Goal: Task Accomplishment & Management: Use online tool/utility

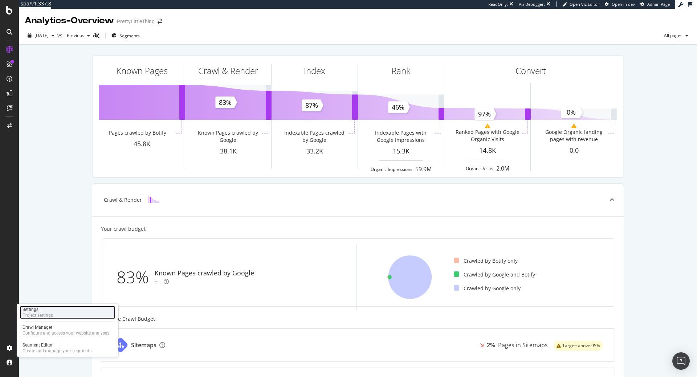
click at [61, 315] on div "Settings Project settings" at bounding box center [68, 312] width 96 height 13
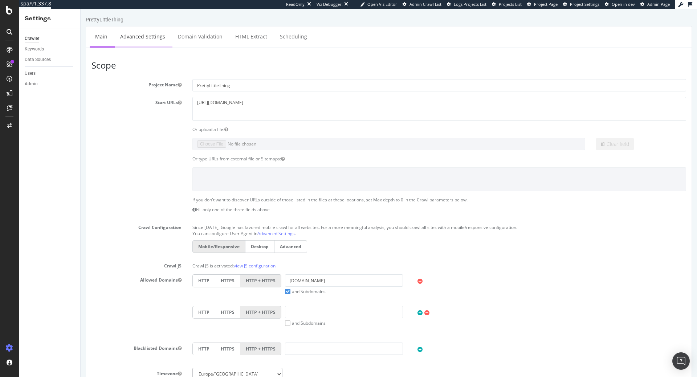
click at [150, 42] on link "Advanced Settings" at bounding box center [143, 36] width 56 height 20
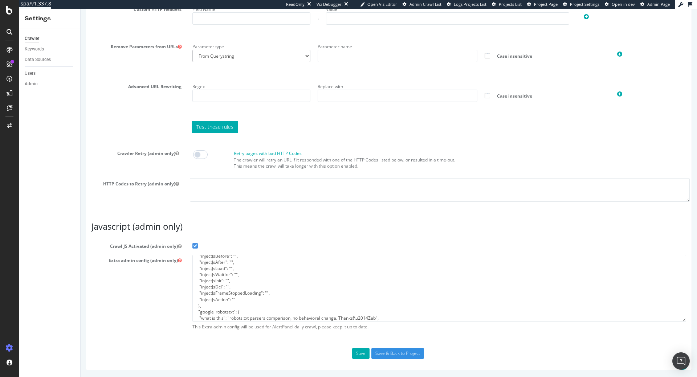
scroll to position [69, 0]
click at [244, 295] on textarea "{ "flags": [ "cube" ], "beta": { "pap_mini_rules": [ "+ https://cdn-skin.pretty…" at bounding box center [439, 288] width 494 height 67
paste textarea ""injectJsAfter": "//Inject the pagination inside the noscript\r\ndocument.query…"
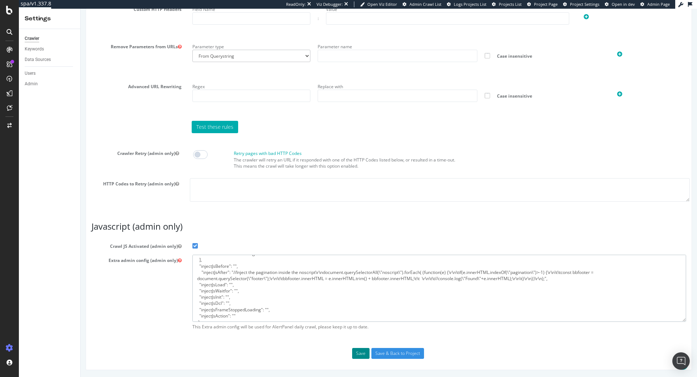
type textarea "{ "flags": [ "cube" ], "beta": { "pap_mini_rules": [ "+ https://cdn-skin.pretty…"
click at [360, 355] on button "Save" at bounding box center [360, 353] width 17 height 11
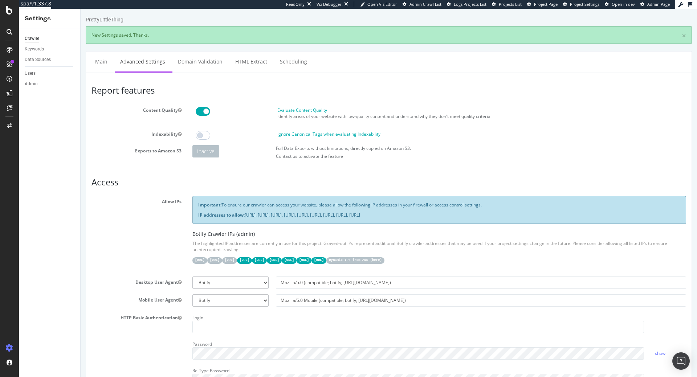
scroll to position [0, 0]
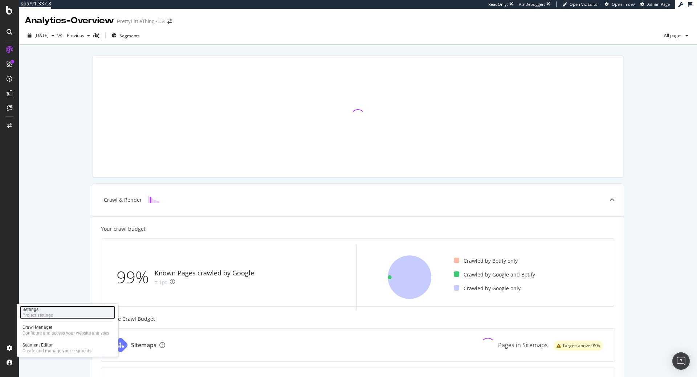
click at [47, 315] on div "Project settings" at bounding box center [38, 316] width 30 height 6
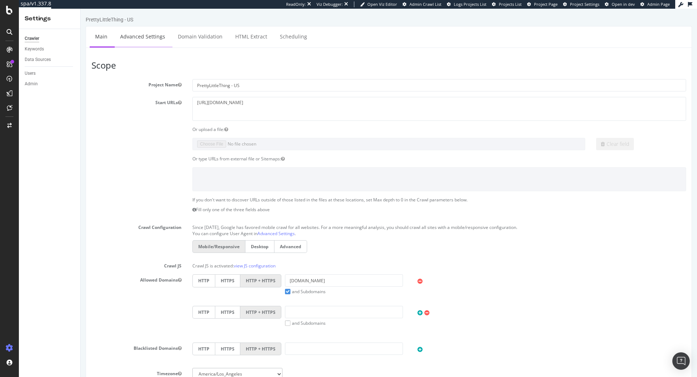
click at [138, 35] on link "Advanced Settings" at bounding box center [143, 36] width 56 height 20
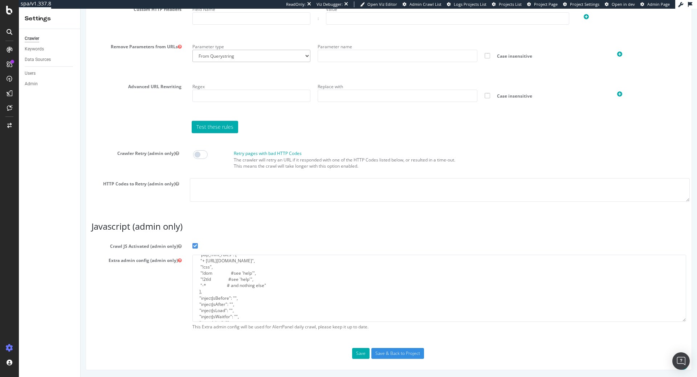
scroll to position [74, 0]
click at [257, 271] on textarea "{ "flags": [ "cube" ], "beta": { "pap_mini_rules": [ "+ https://cdn-skin.pretty…" at bounding box center [439, 288] width 494 height 67
paste textarea ""injectJsAfter": "//Inject the pagination inside the noscript\r\ndocument.query…"
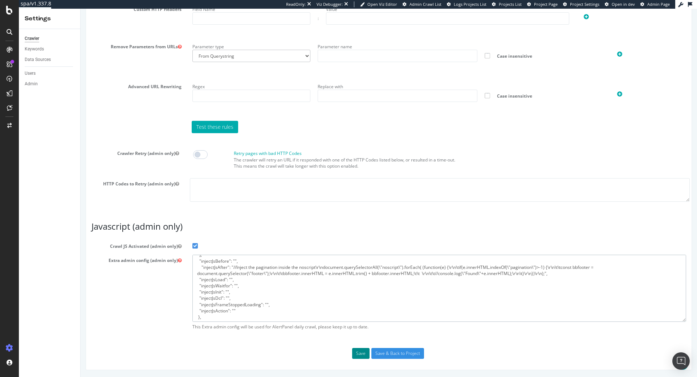
type textarea "{ "flags": [ "cube" ], "beta": { "pap_mini_rules": [ "+ https://cdn-skin.pretty…"
click at [356, 354] on button "Save" at bounding box center [360, 353] width 17 height 11
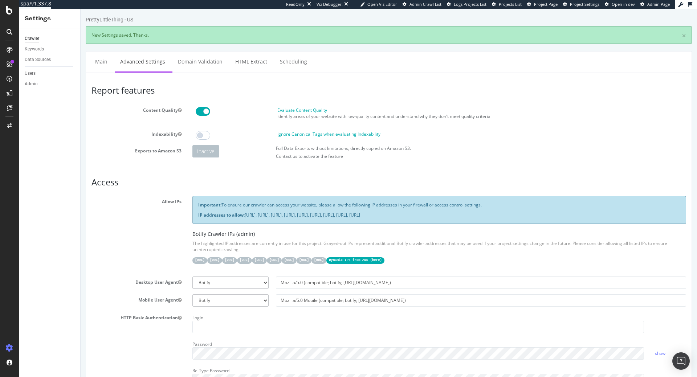
scroll to position [0, 0]
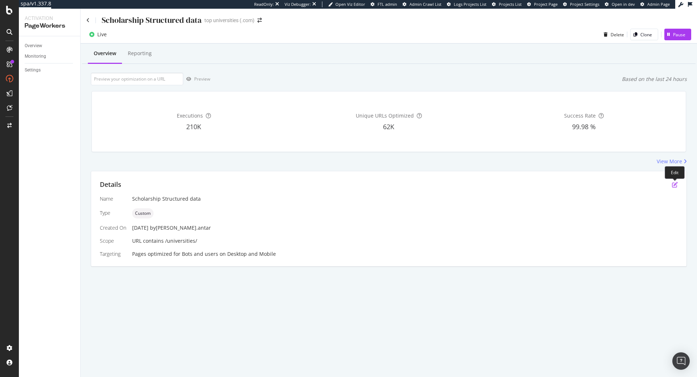
click at [673, 183] on icon "pen-to-square" at bounding box center [675, 185] width 6 height 6
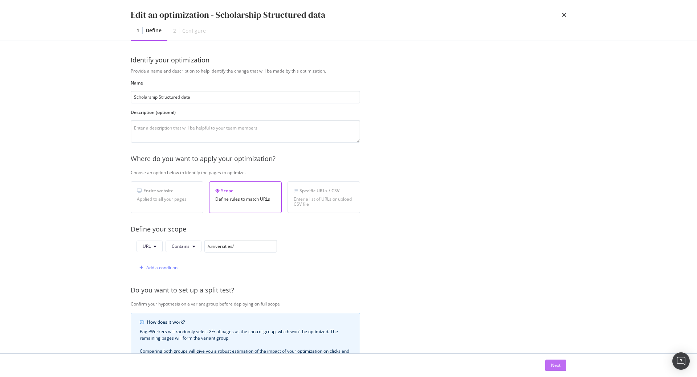
click at [558, 369] on div "Next" at bounding box center [555, 365] width 9 height 11
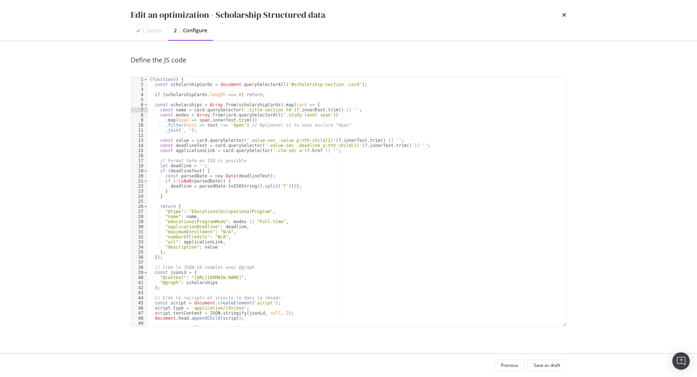
click at [316, 108] on div "( function ( ) { const scholarshipCards = document . querySelectorAll ( '#schol…" at bounding box center [357, 207] width 418 height 260
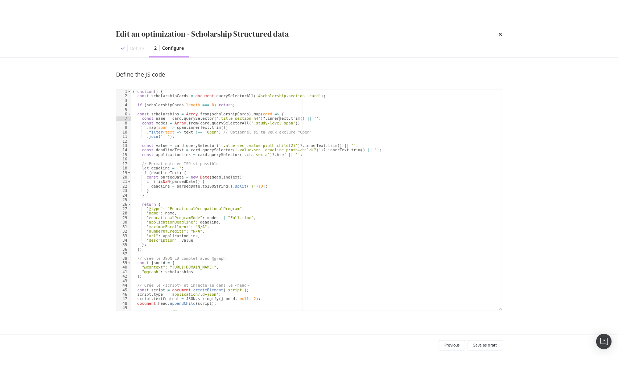
scroll to position [10, 0]
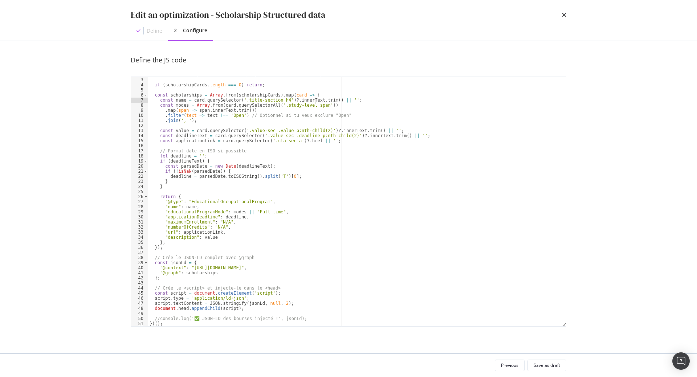
click at [329, 189] on div "const scholarshipCards = document . querySelectorAll ( '#scholorship-section .c…" at bounding box center [357, 202] width 418 height 260
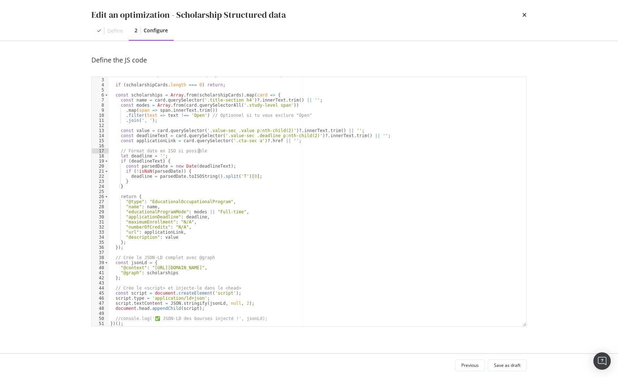
click at [234, 150] on div "const scholarshipCards = document . querySelectorAll ( '#scholorship-section .c…" at bounding box center [318, 202] width 418 height 260
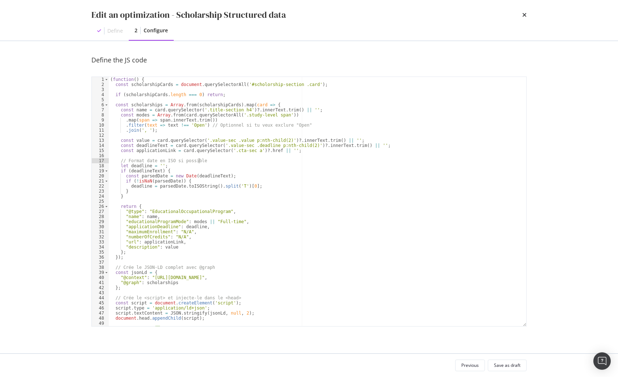
click at [273, 86] on div "( function ( ) { const scholarshipCards = document . querySelectorAll ( '#schol…" at bounding box center [318, 207] width 418 height 260
click at [241, 111] on div "( function ( ) { const scholarshipCards = document . querySelectorAll ( '#schol…" at bounding box center [318, 207] width 418 height 260
type textarea "const name = card.querySelector('.title-section h4')?.innerText.trim() || '';"
click at [160, 102] on div "( function ( ) { const scholarshipCards = document . querySelectorAll ( '#schol…" at bounding box center [318, 207] width 418 height 260
click at [194, 94] on div "( function ( ) { const scholarshipCards = document . querySelectorAll ( '#schol…" at bounding box center [318, 207] width 418 height 260
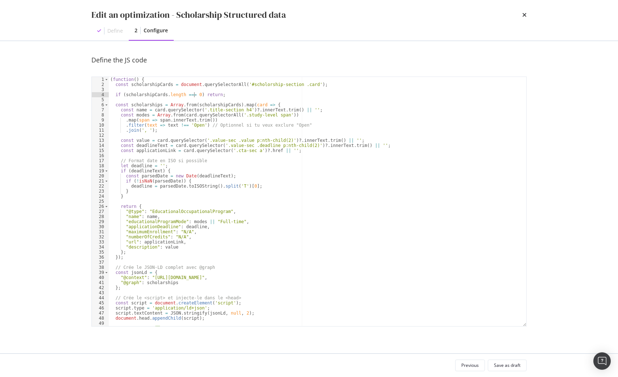
type textarea "if (scholarshipCards.length === 0) return;"
click at [219, 95] on div "( function ( ) { const scholarshipCards = document . querySelectorAll ( '#schol…" at bounding box center [318, 207] width 418 height 260
type textarea "const scholarshipCards = document.querySelectorAll('#scholorship-section .card'…"
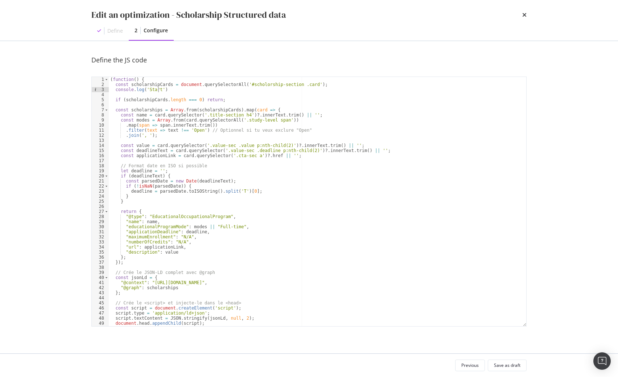
scroll to position [0, 4]
type textarea "console.log('Starting');"
type textarea "if (scholarshipCards.length === 0) return;"
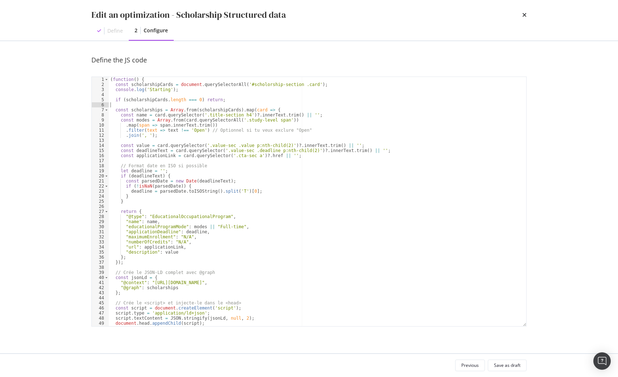
type textarea "if (scholarshipCards.length === 0) return;"
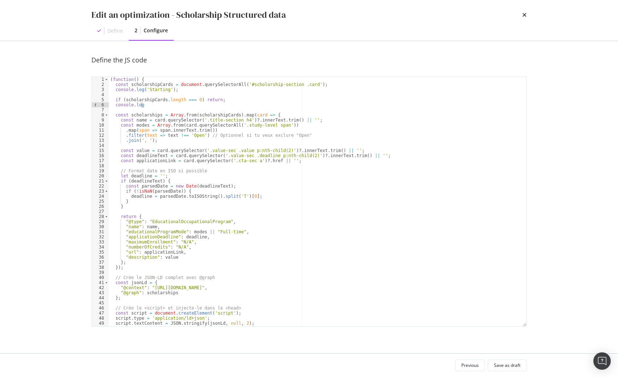
scroll to position [0, 3]
paste textarea "scholarshipCards"
type textarea "console.log('scholarshipCards founds')"
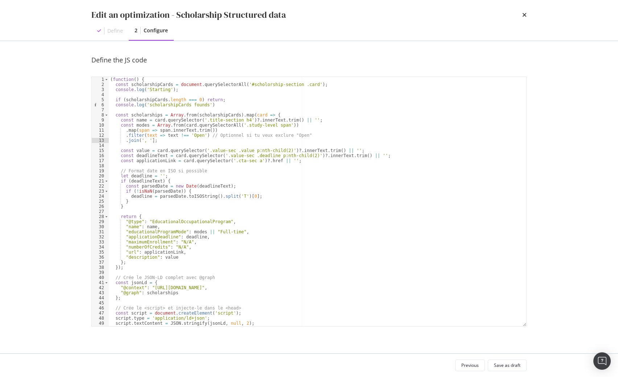
click at [216, 143] on div "( function ( ) { const scholarshipCards = document . querySelectorAll ( '#schol…" at bounding box center [318, 207] width 418 height 260
click at [193, 157] on div "( function ( ) { const scholarshipCards = document . querySelectorAll ( '#schol…" at bounding box center [318, 207] width 418 height 260
type textarea "const applicationLink = card.querySelector('.cta-sec a')?.href || '';"
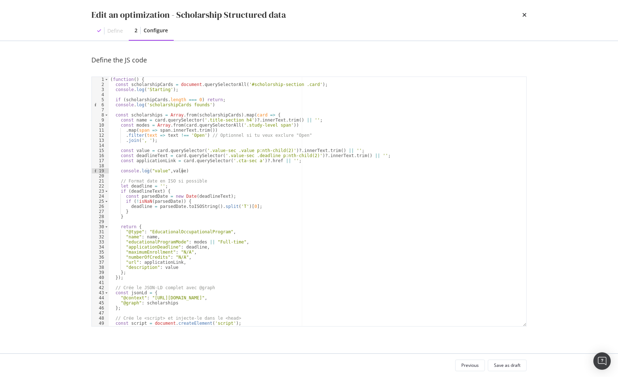
scroll to position [0, 6]
click at [136, 119] on div "( function ( ) { const scholarshipCards = document . querySelectorAll ( '#schol…" at bounding box center [318, 207] width 418 height 260
click at [164, 230] on div "( function ( ) { const scholarshipCards = document . querySelectorAll ( '#schol…" at bounding box center [318, 207] width 418 height 260
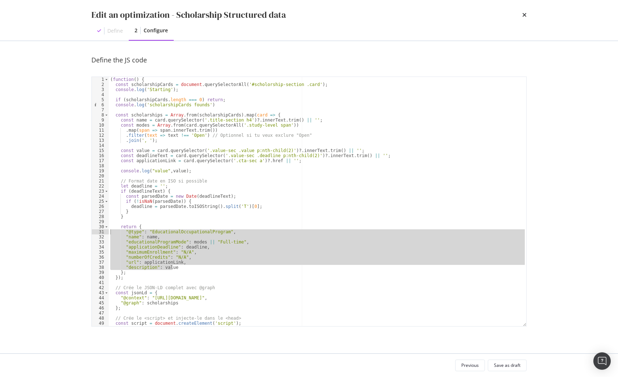
drag, startPoint x: 175, startPoint y: 267, endPoint x: 103, endPoint y: 229, distance: 81.0
click at [103, 229] on div ""@type": "EducationalOccupationalProgram", 1 2 3 4 5 6 7 8 9 10 11 12 13 14 15 …" at bounding box center [309, 202] width 436 height 250
type textarea ""@type": "EducationalOccupationalProgram", "name": name,"
click at [158, 168] on div "( function ( ) { const scholarshipCards = document . querySelectorAll ( '#schol…" at bounding box center [318, 207] width 418 height 260
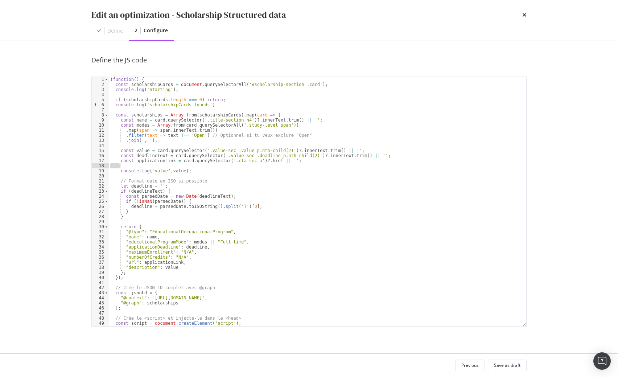
click at [158, 168] on div "( function ( ) { const scholarshipCards = document . querySelectorAll ( '#schol…" at bounding box center [318, 207] width 418 height 260
click at [194, 173] on div "( function ( ) { const scholarshipCards = document . querySelectorAll ( '#schol…" at bounding box center [318, 207] width 418 height 260
paste textarea ""description":"
click at [404, 216] on div "( function ( ) { const scholarshipCards = document . querySelectorAll ( '#schol…" at bounding box center [318, 207] width 418 height 260
click at [311, 198] on div "( function ( ) { const scholarshipCards = document . querySelectorAll ( '#schol…" at bounding box center [318, 207] width 418 height 260
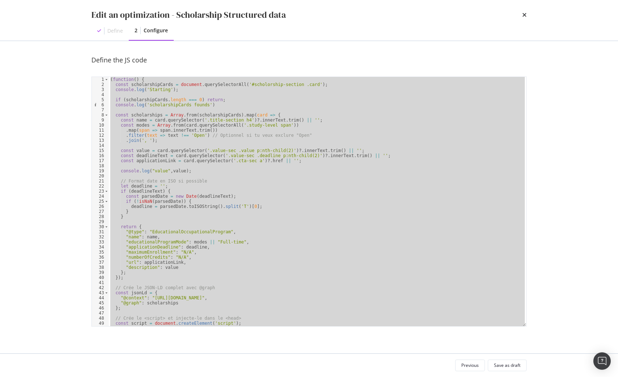
paste textarea "Cursor at row 55"
type textarea "})();"
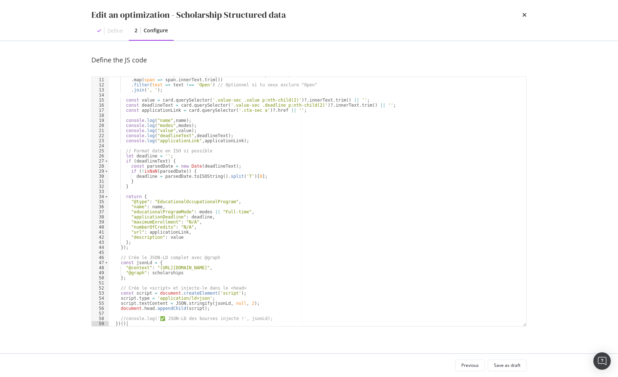
scroll to position [50, 0]
click at [520, 360] on div "Save as draft" at bounding box center [507, 365] width 26 height 10
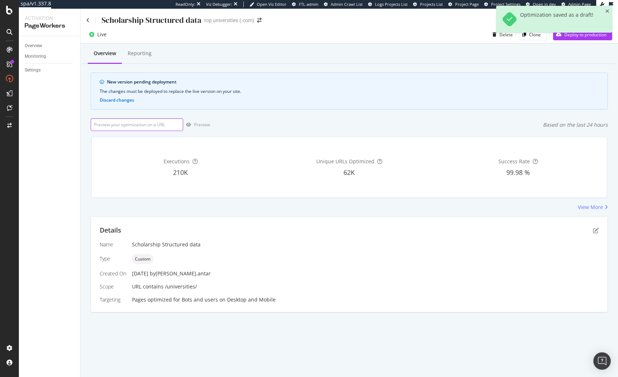
click at [149, 122] on input "url" at bounding box center [137, 124] width 93 height 13
paste input "[URL][DOMAIN_NAME]"
click at [206, 123] on div "Preview" at bounding box center [202, 125] width 16 height 6
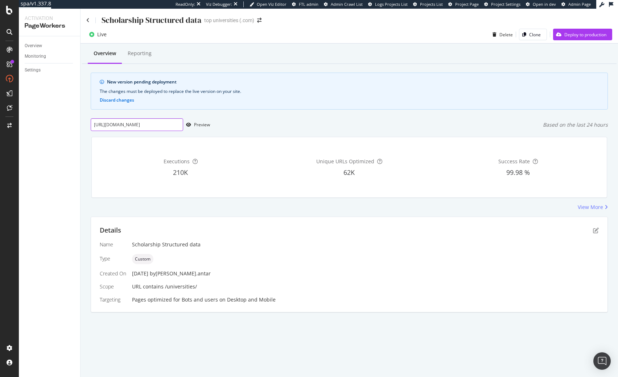
click at [144, 124] on input "[URL][DOMAIN_NAME]" at bounding box center [137, 124] width 93 height 13
paste input "brunel-university-london/postgrad/business-finance-msc"
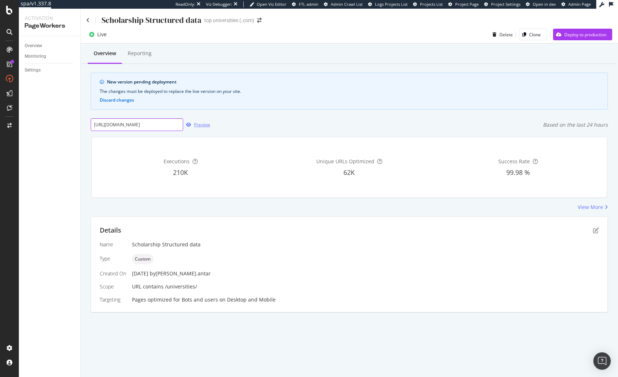
type input "https://www.topuniversities.com/universities/brunel-university-london/postgrad/…"
click at [193, 126] on div "button" at bounding box center [188, 125] width 11 height 4
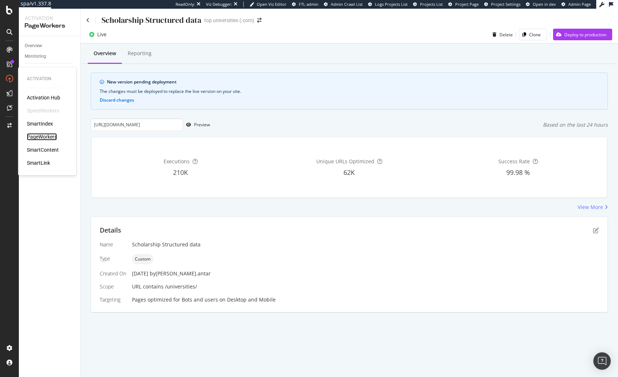
click at [41, 136] on div "PageWorkers" at bounding box center [42, 136] width 30 height 7
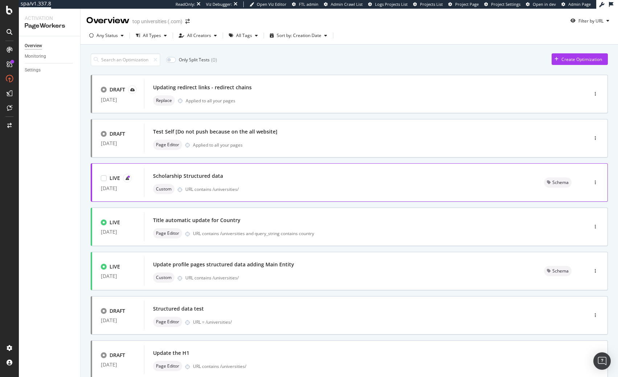
click at [252, 194] on div "Custom URL contains /universities/" at bounding box center [340, 189] width 374 height 10
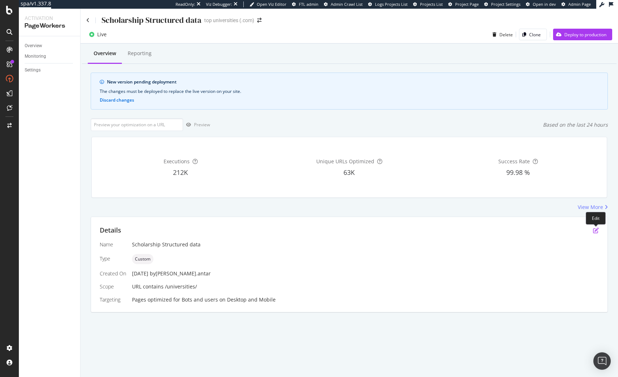
click at [597, 231] on icon "pen-to-square" at bounding box center [596, 231] width 6 height 6
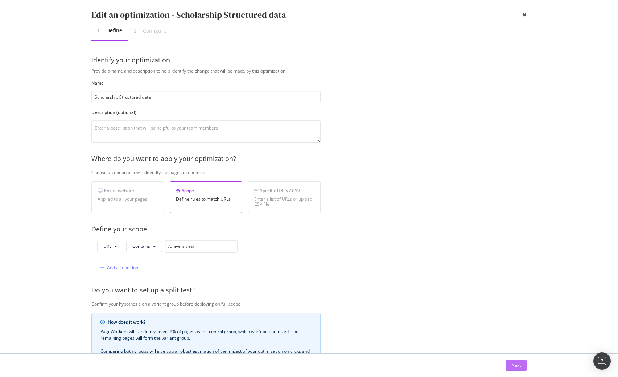
click at [524, 360] on button "Next" at bounding box center [516, 366] width 21 height 12
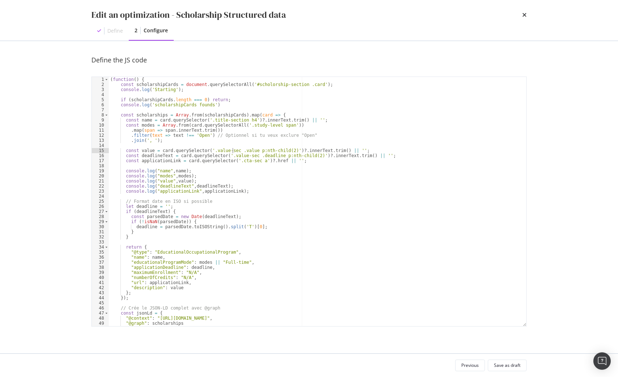
click at [233, 151] on div "( function ( ) { const scholarshipCards = document . querySelectorAll ( '#schol…" at bounding box center [318, 207] width 418 height 260
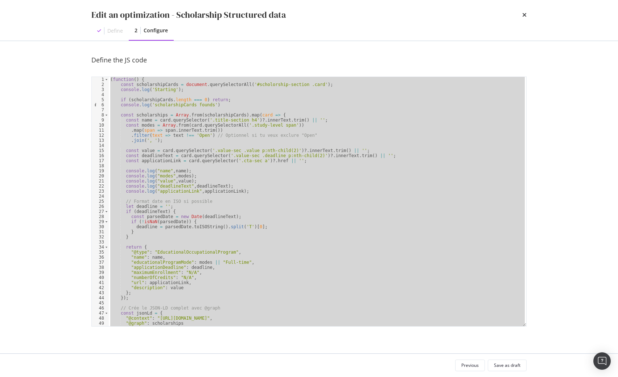
paste textarea "waitForApplySchema"
type textarea "waitForApplySchema();"
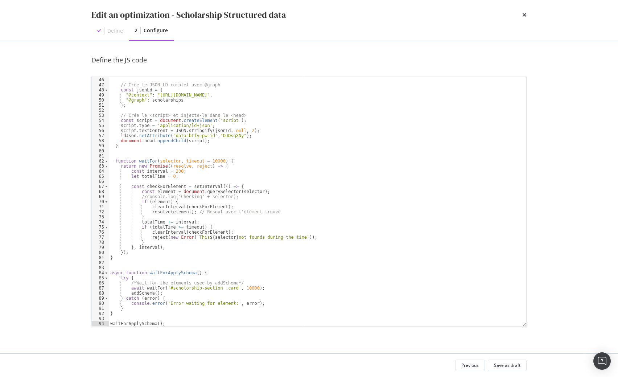
scroll to position [228, 0]
click at [505, 360] on div "Save as draft" at bounding box center [507, 365] width 26 height 10
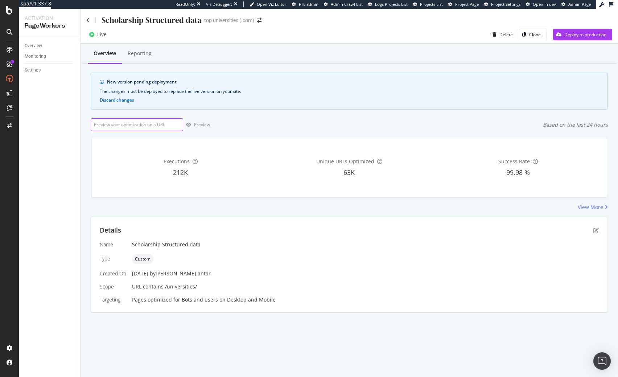
click at [137, 129] on input "url" at bounding box center [137, 124] width 93 height 13
paste input "[URL][DOMAIN_NAME]"
type input "[URL][DOMAIN_NAME]"
click at [203, 127] on div "Preview" at bounding box center [202, 125] width 16 height 6
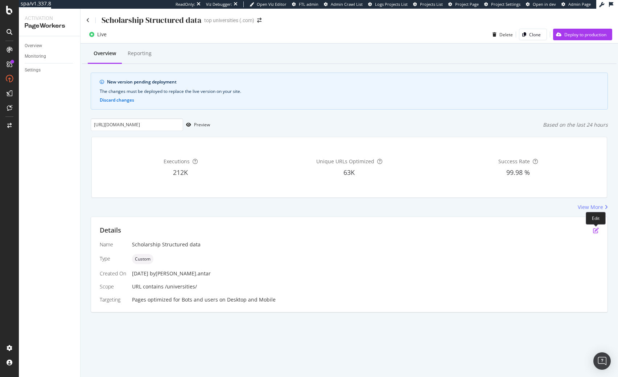
click at [596, 231] on icon "pen-to-square" at bounding box center [596, 231] width 6 height 6
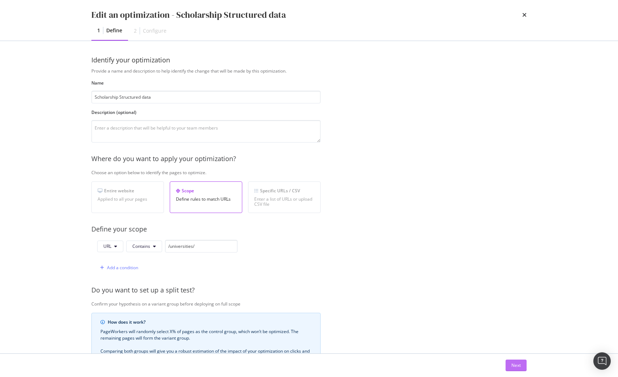
click at [521, 366] on div "Next" at bounding box center [516, 365] width 9 height 6
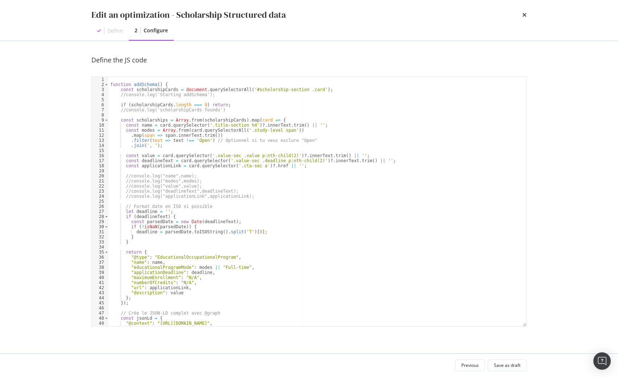
click at [285, 195] on div "function addSchema ( ) { const scholarshipCards = document . querySelectorAll (…" at bounding box center [318, 207] width 418 height 260
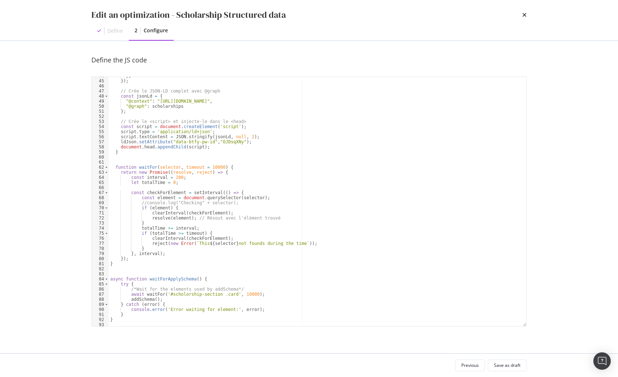
scroll to position [228, 0]
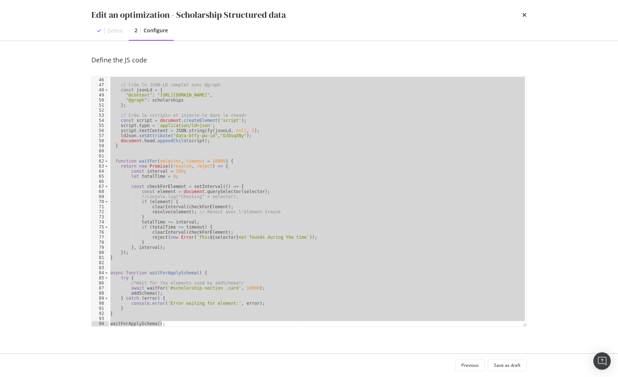
paste textarea "Cursor at row 94"
type textarea "waitForApplySchema();"
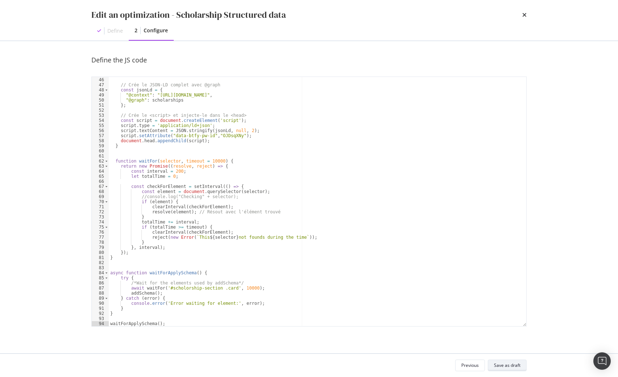
click at [512, 370] on div "Save as draft" at bounding box center [507, 365] width 26 height 10
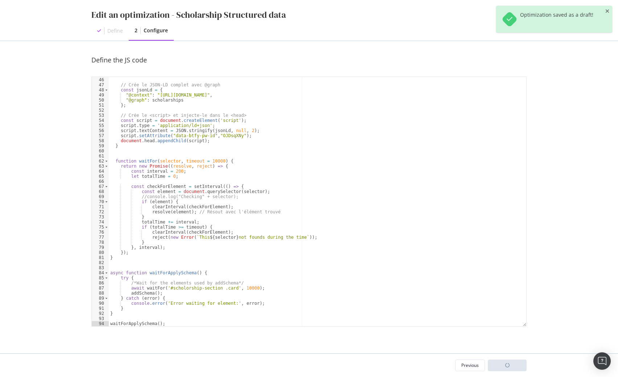
scroll to position [0, 45]
